Goal: Obtain resource: Obtain resource

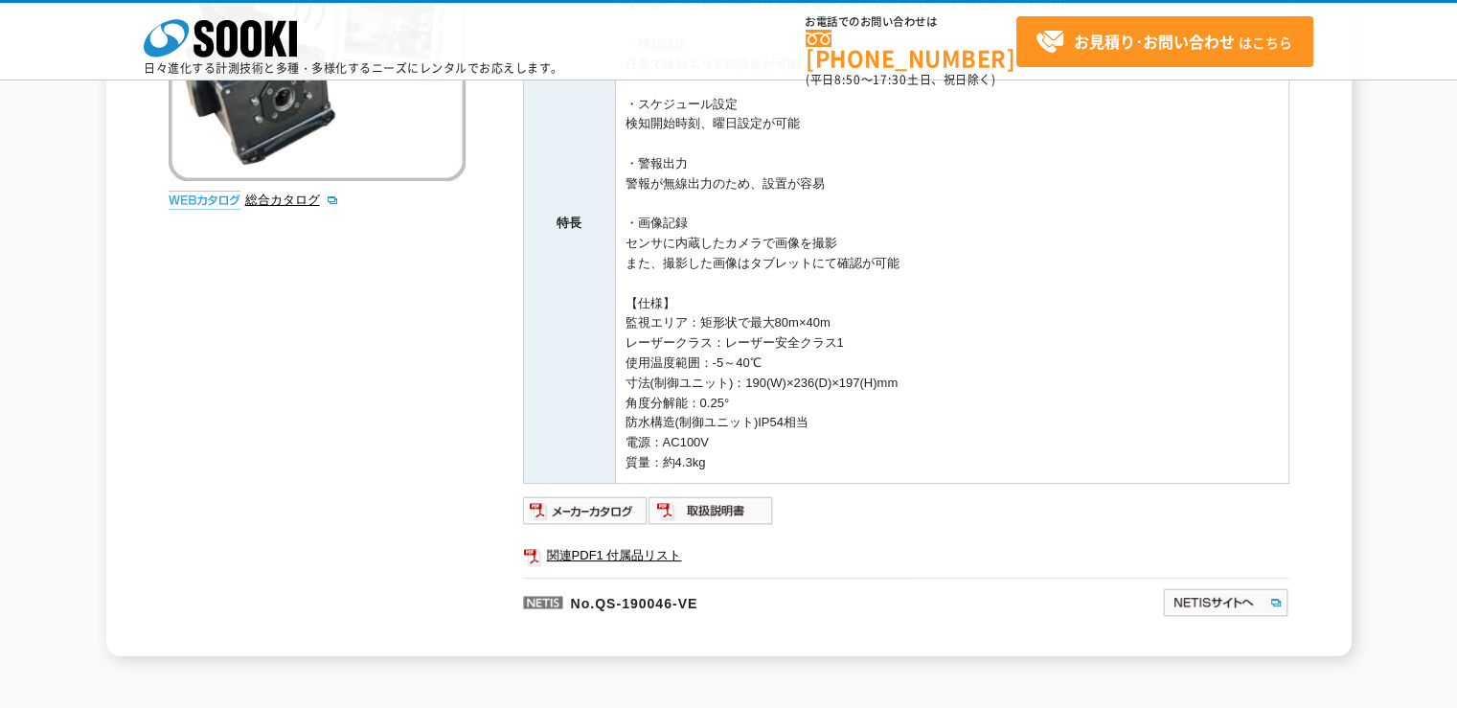
scroll to position [601, 0]
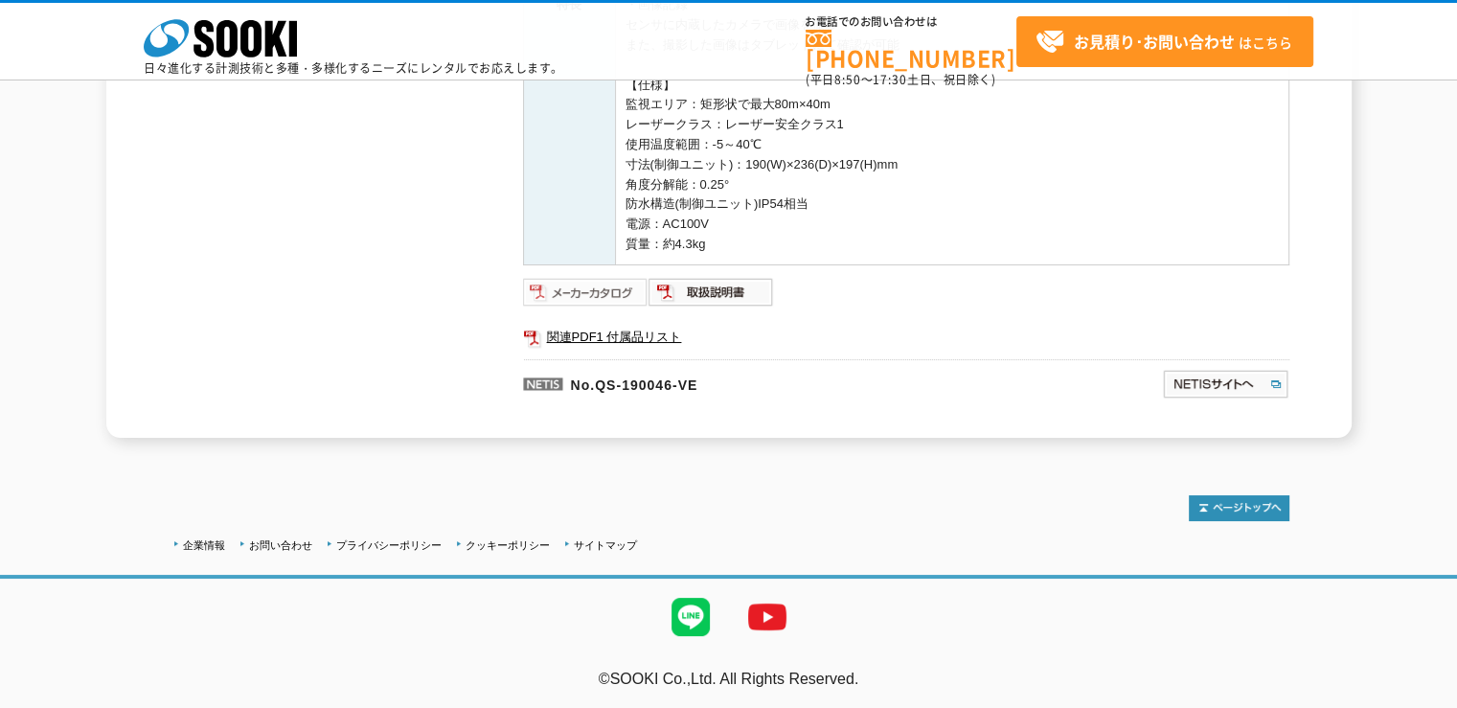
click at [612, 296] on img at bounding box center [585, 292] width 125 height 31
click at [615, 326] on link "関連PDF1 付属品リスト" at bounding box center [906, 337] width 766 height 25
